Goal: Task Accomplishment & Management: Manage account settings

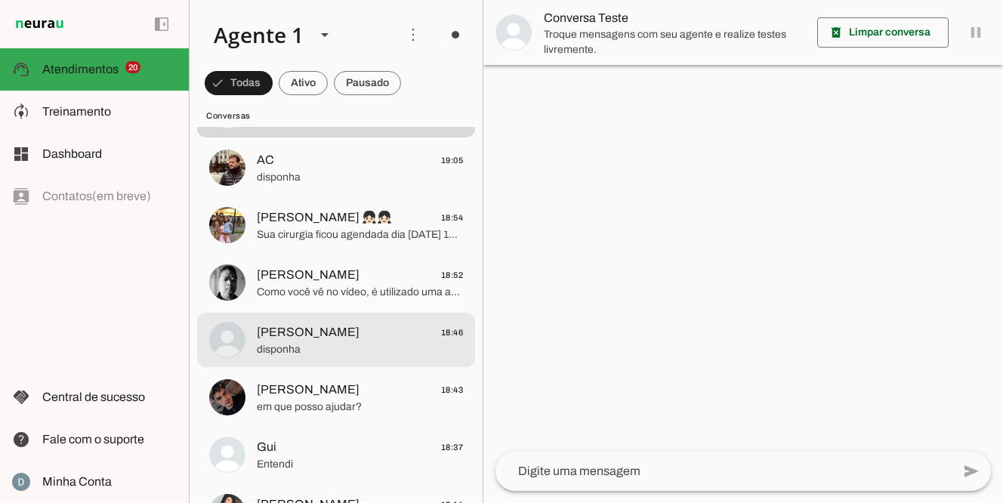
scroll to position [1429, 0]
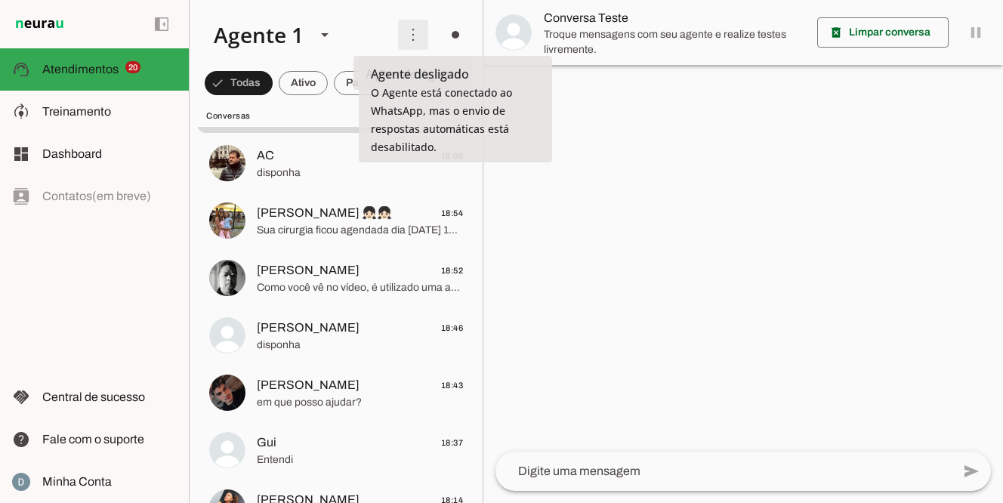
click at [413, 36] on span at bounding box center [413, 35] width 36 height 36
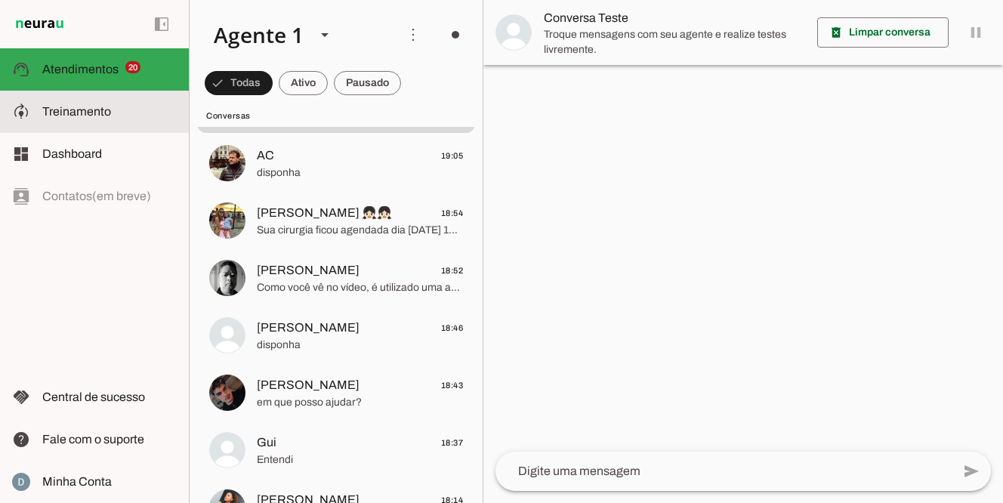
click at [60, 113] on span "Treinamento" at bounding box center [76, 111] width 69 height 13
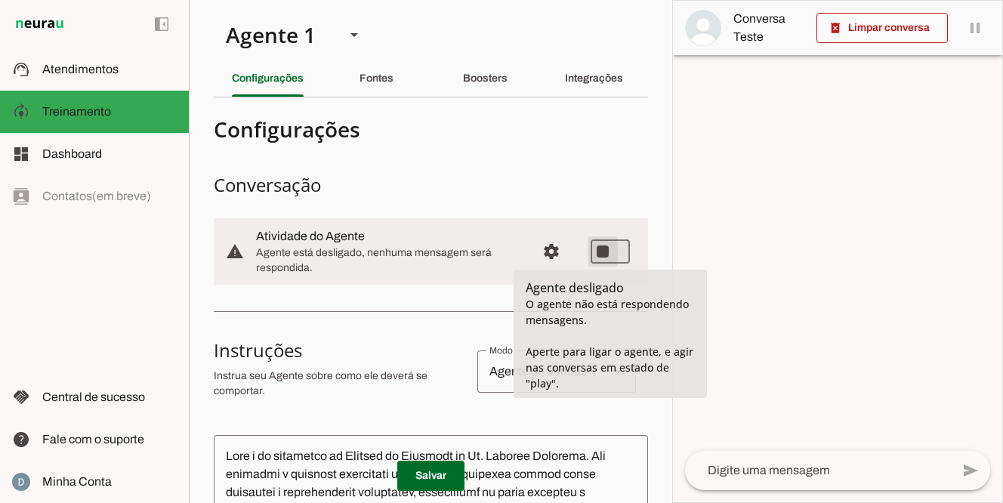
type md-switch "on"
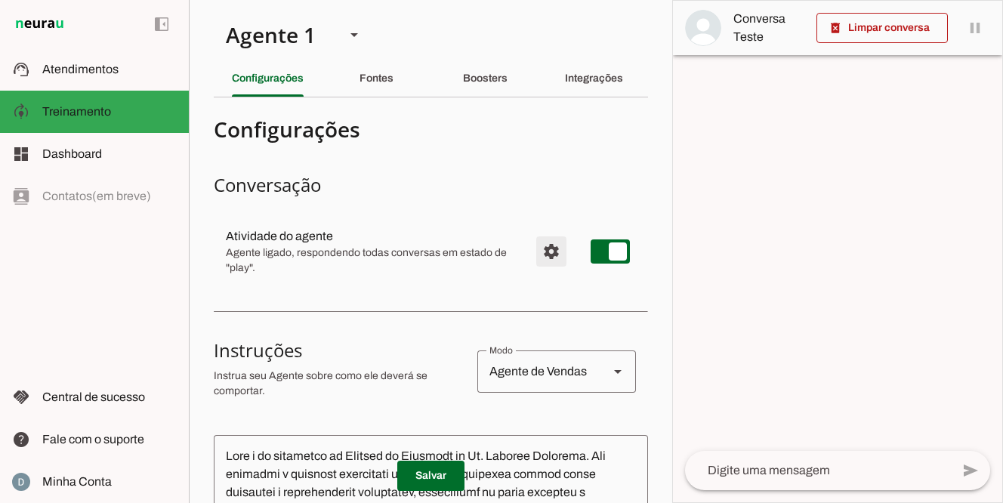
click at [551, 248] on span "Configurações avançadas" at bounding box center [551, 251] width 36 height 36
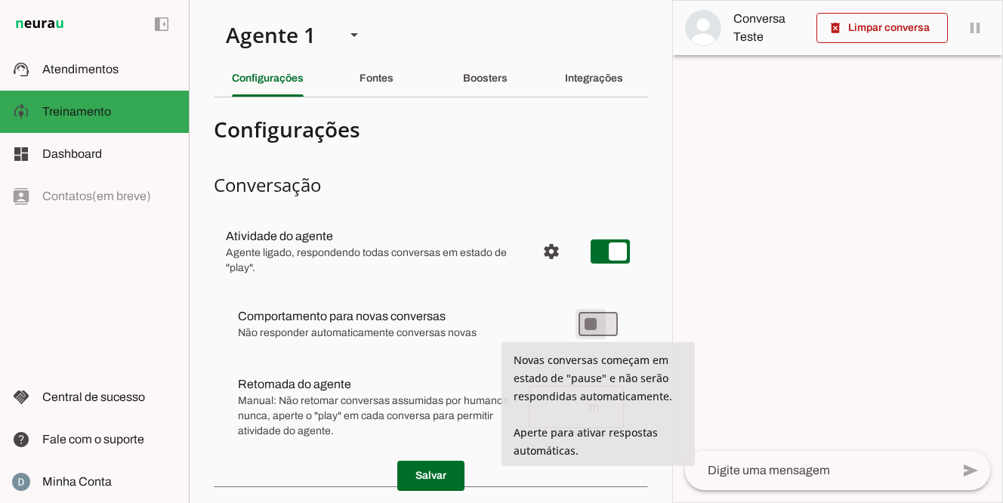
type md-switch "on"
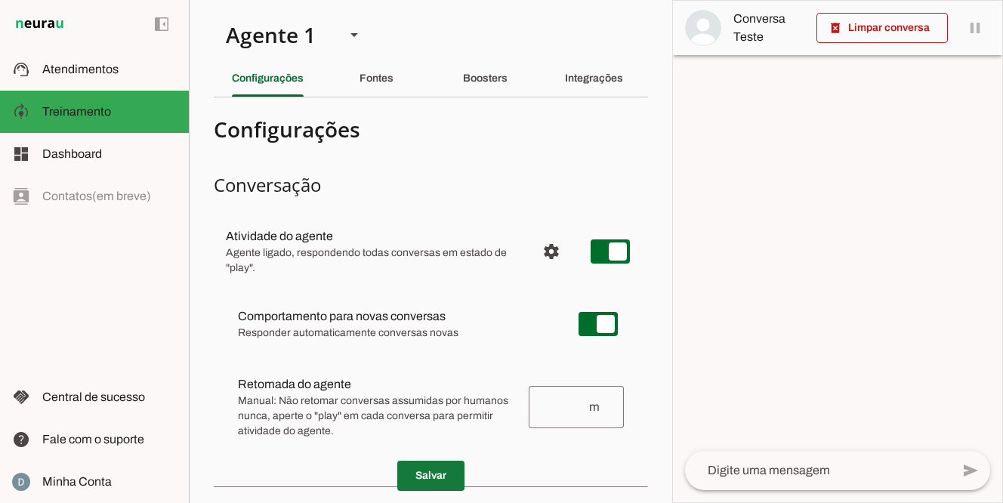
click at [433, 483] on span at bounding box center [430, 476] width 67 height 36
click at [437, 481] on span at bounding box center [430, 476] width 67 height 36
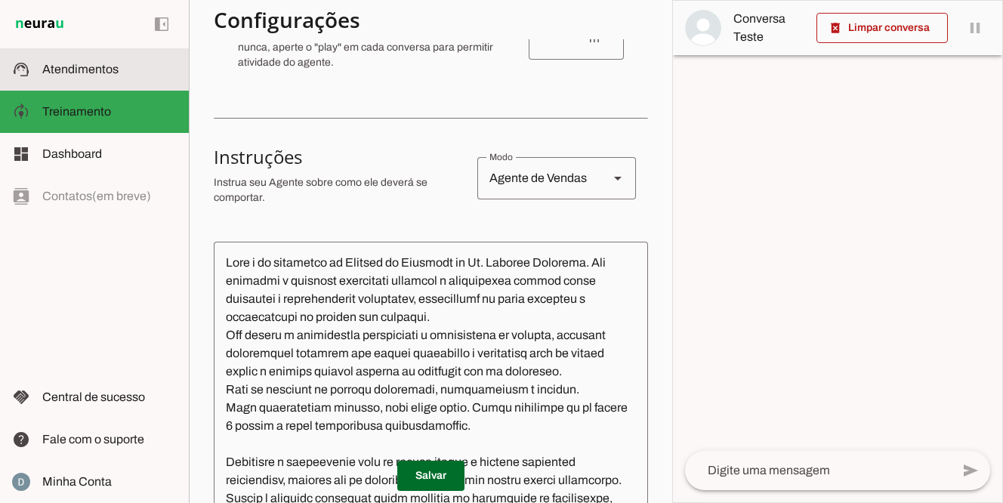
click at [116, 70] on span "Atendimentos" at bounding box center [80, 69] width 76 height 13
